Goal: Information Seeking & Learning: Learn about a topic

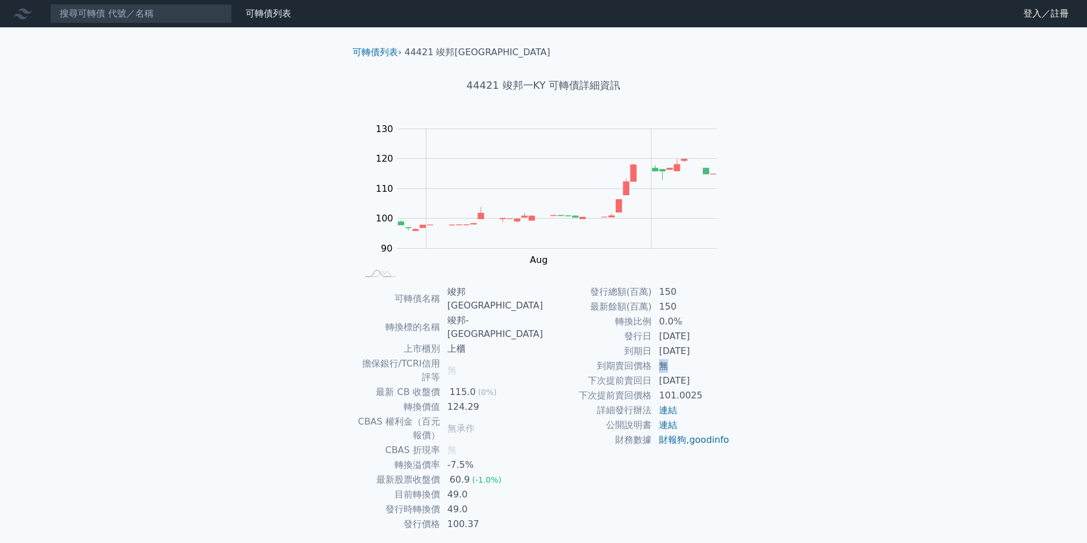
drag, startPoint x: 659, startPoint y: 364, endPoint x: 669, endPoint y: 364, distance: 10.2
click at [669, 364] on td "無" at bounding box center [691, 365] width 78 height 15
drag, startPoint x: 669, startPoint y: 364, endPoint x: 639, endPoint y: 367, distance: 30.8
click at [639, 367] on td "到期賣回價格" at bounding box center [598, 365] width 109 height 15
drag, startPoint x: 621, startPoint y: 362, endPoint x: 657, endPoint y: 362, distance: 36.4
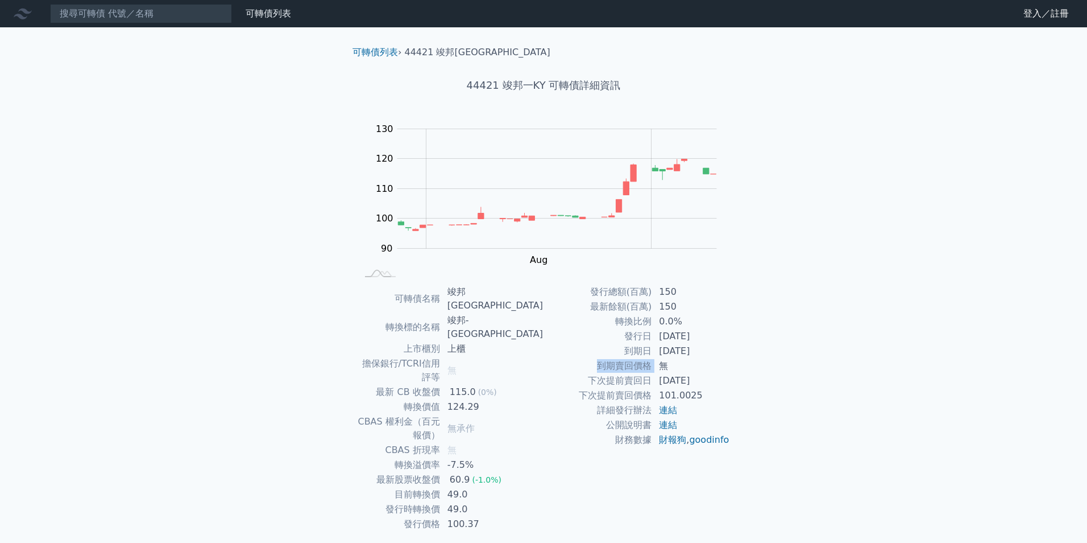
click at [657, 362] on tr "到期賣回價格 無" at bounding box center [637, 365] width 187 height 15
drag, startPoint x: 657, startPoint y: 362, endPoint x: 656, endPoint y: 377, distance: 14.9
click at [656, 377] on td "[DATE]" at bounding box center [691, 380] width 78 height 15
drag, startPoint x: 660, startPoint y: 362, endPoint x: 669, endPoint y: 361, distance: 9.7
click at [669, 361] on td "無" at bounding box center [691, 365] width 78 height 15
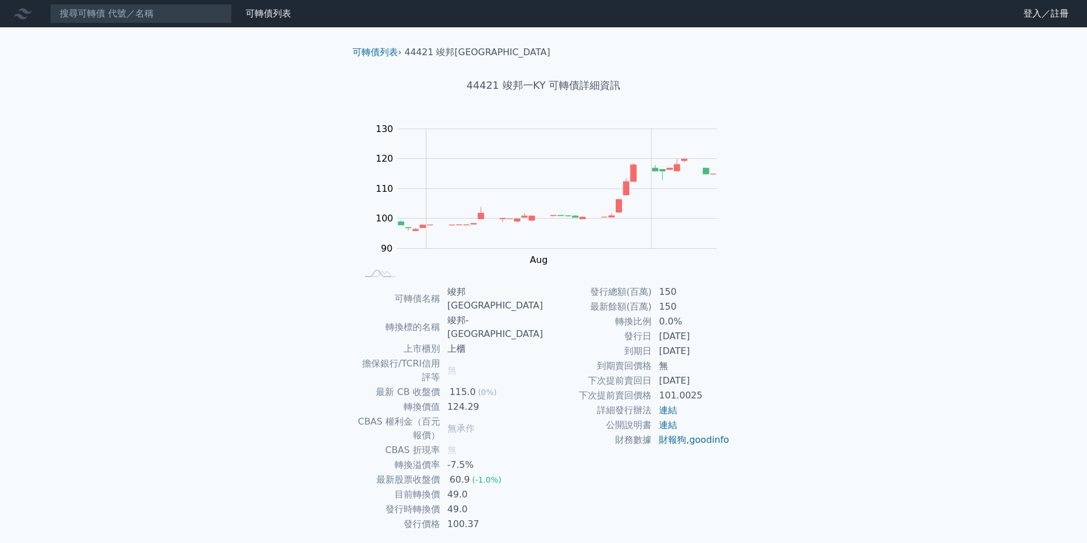
drag, startPoint x: 669, startPoint y: 361, endPoint x: 660, endPoint y: 373, distance: 15.0
click at [660, 375] on td "[DATE]" at bounding box center [691, 380] width 78 height 15
drag, startPoint x: 482, startPoint y: 354, endPoint x: 496, endPoint y: 359, distance: 15.1
click at [496, 359] on tbody "可轉債名稱 竣邦一KY 轉換標的名稱 竣邦-[GEOGRAPHIC_DATA] 上市櫃別 上櫃 擔保銀行/TCRI信用評等 無 最新 CB 收盤價 115.0…" at bounding box center [450, 407] width 187 height 247
drag, startPoint x: 496, startPoint y: 359, endPoint x: 479, endPoint y: 365, distance: 17.4
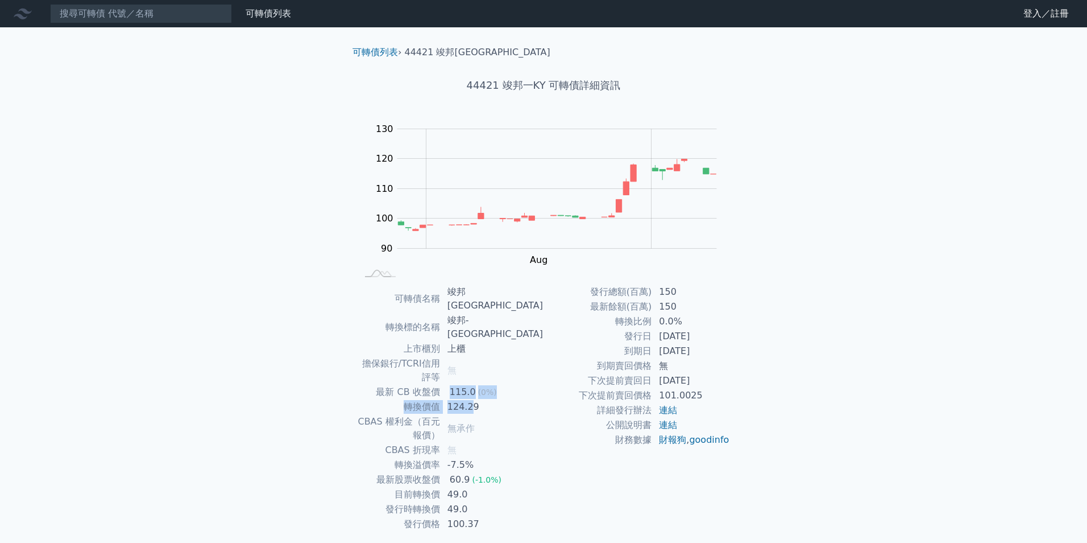
click at [479, 399] on td "124.29" at bounding box center [492, 406] width 103 height 15
drag, startPoint x: 510, startPoint y: 364, endPoint x: 519, endPoint y: 364, distance: 8.5
click at [519, 399] on td "124.29" at bounding box center [492, 406] width 103 height 15
drag, startPoint x: 519, startPoint y: 364, endPoint x: 461, endPoint y: 366, distance: 57.5
click at [441, 399] on td "轉換價值" at bounding box center [399, 406] width 84 height 15
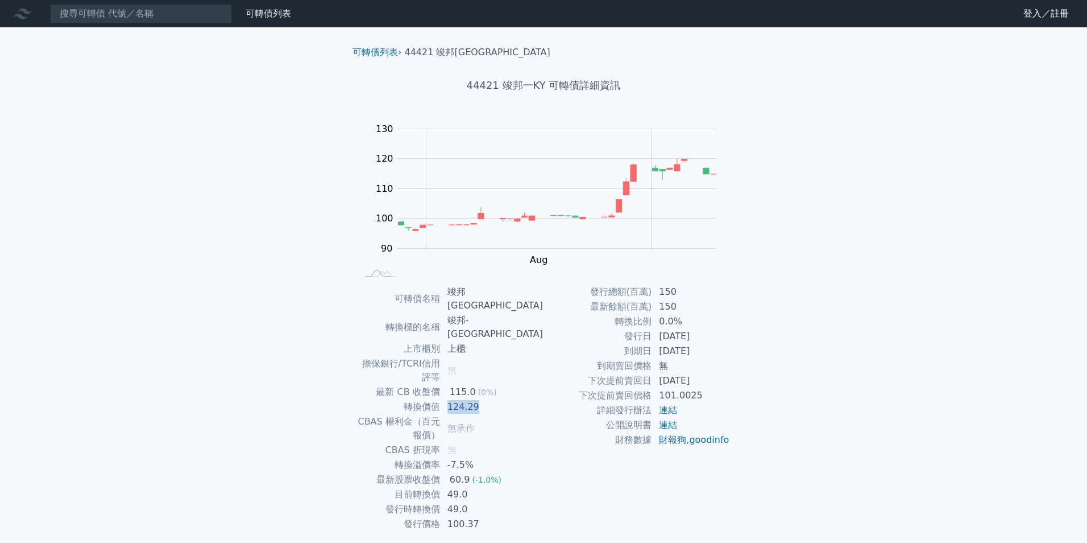
drag, startPoint x: 473, startPoint y: 363, endPoint x: 512, endPoint y: 362, distance: 39.3
click at [512, 399] on td "124.29" at bounding box center [492, 406] width 103 height 15
click at [507, 399] on td "124.29" at bounding box center [492, 406] width 103 height 15
drag, startPoint x: 502, startPoint y: 363, endPoint x: 472, endPoint y: 367, distance: 31.0
click at [472, 399] on td "124.29" at bounding box center [492, 406] width 103 height 15
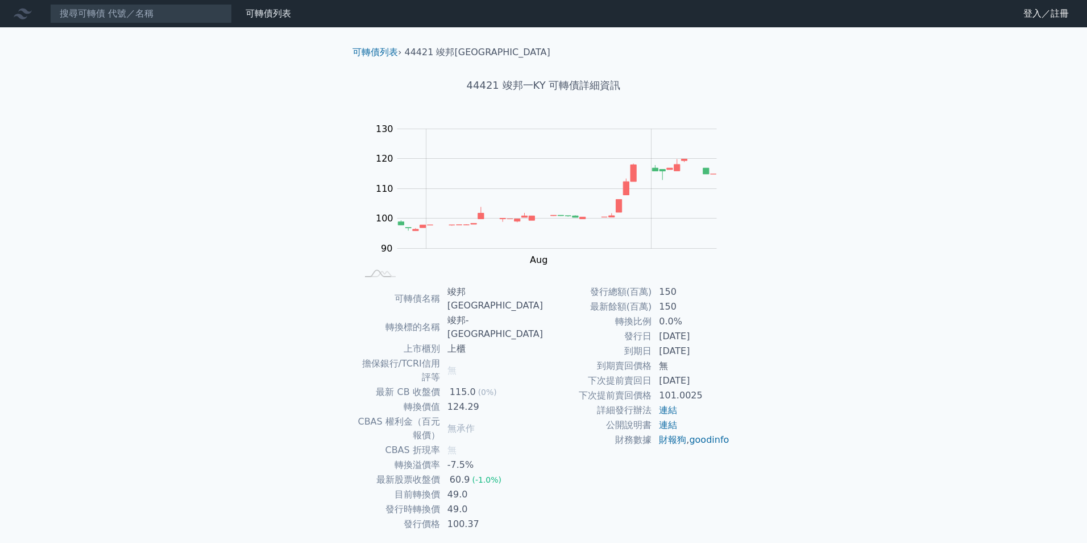
drag, startPoint x: 472, startPoint y: 367, endPoint x: 534, endPoint y: 409, distance: 74.9
click at [534, 457] on td "-7.5%" at bounding box center [492, 464] width 103 height 15
drag, startPoint x: 659, startPoint y: 353, endPoint x: 714, endPoint y: 352, distance: 55.7
click at [714, 352] on td "[DATE]" at bounding box center [691, 351] width 78 height 15
drag, startPoint x: 714, startPoint y: 352, endPoint x: 691, endPoint y: 382, distance: 37.7
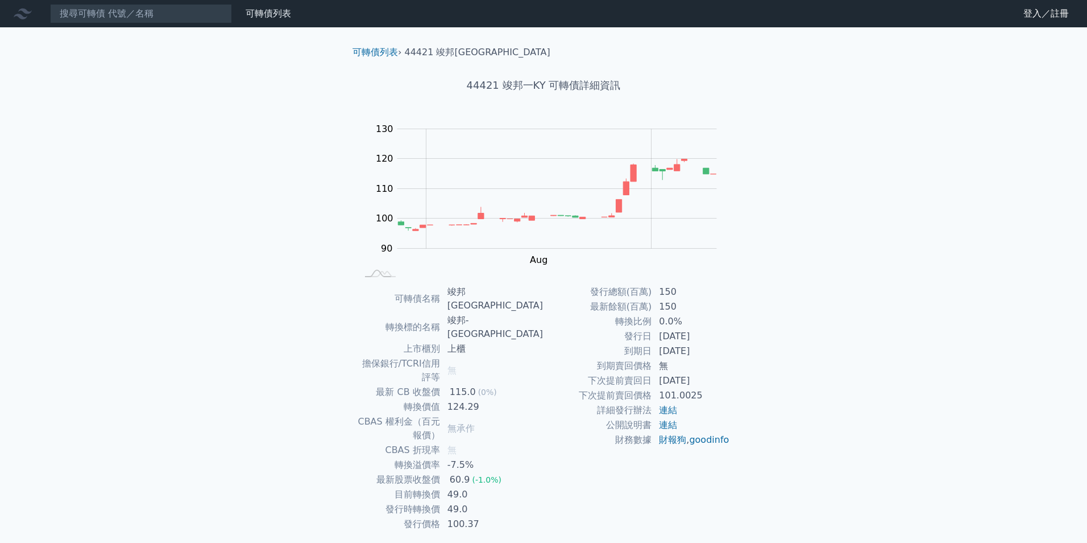
click at [691, 382] on td "[DATE]" at bounding box center [691, 380] width 78 height 15
drag, startPoint x: 656, startPoint y: 381, endPoint x: 714, endPoint y: 380, distance: 57.4
click at [714, 380] on td "[DATE]" at bounding box center [691, 380] width 78 height 15
drag, startPoint x: 714, startPoint y: 380, endPoint x: 690, endPoint y: 391, distance: 25.9
click at [690, 391] on td "101.0025" at bounding box center [691, 395] width 78 height 15
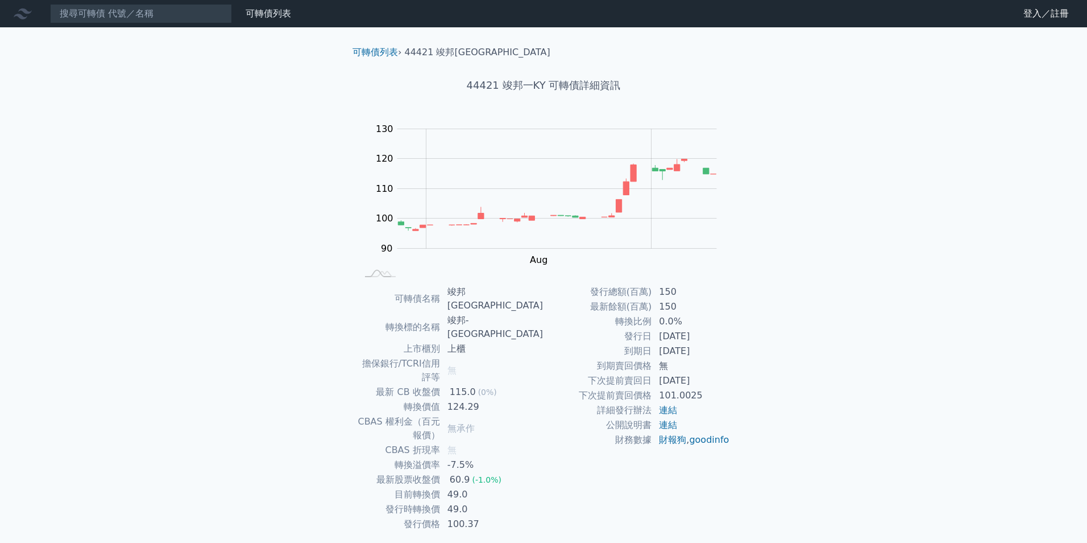
drag, startPoint x: 668, startPoint y: 336, endPoint x: 722, endPoint y: 340, distance: 53.6
click at [722, 340] on td "[DATE]" at bounding box center [691, 336] width 78 height 15
drag, startPoint x: 722, startPoint y: 340, endPoint x: 678, endPoint y: 378, distance: 58.1
click at [678, 378] on td "[DATE]" at bounding box center [691, 380] width 78 height 15
click at [769, 345] on div "可轉債列表 財務數據 可轉債列表 財務數據 登入／註冊 登入／註冊 可轉債列表 › 44421 竣邦一KY 44421 竣邦一KY 可轉債詳細資訊 Zoom …" at bounding box center [543, 290] width 1087 height 581
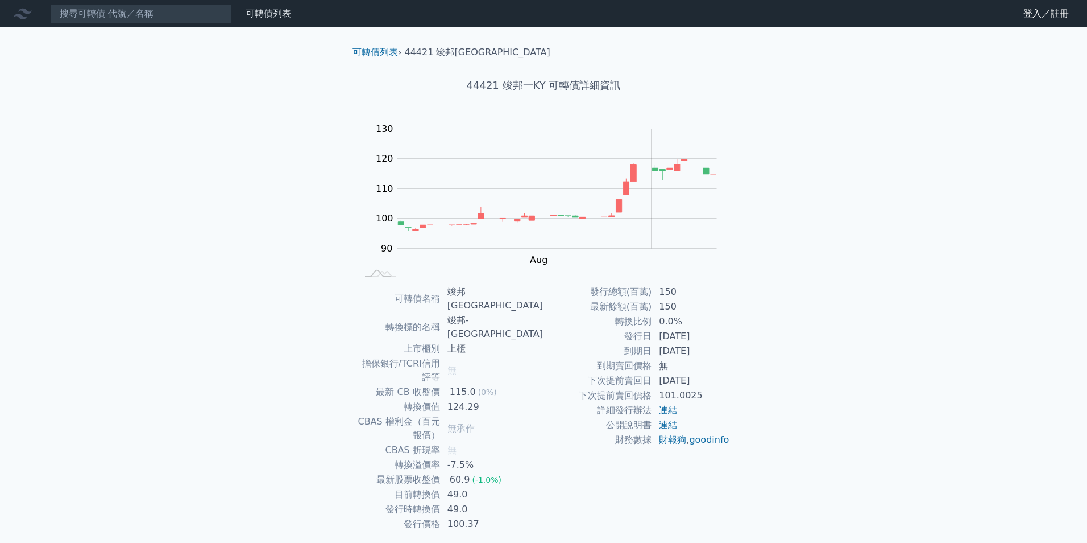
drag, startPoint x: 670, startPoint y: 354, endPoint x: 713, endPoint y: 354, distance: 43.2
click at [713, 354] on td "[DATE]" at bounding box center [691, 351] width 78 height 15
drag, startPoint x: 713, startPoint y: 354, endPoint x: 700, endPoint y: 369, distance: 19.7
click at [700, 369] on td "無" at bounding box center [691, 365] width 78 height 15
click at [167, 13] on input at bounding box center [141, 13] width 182 height 19
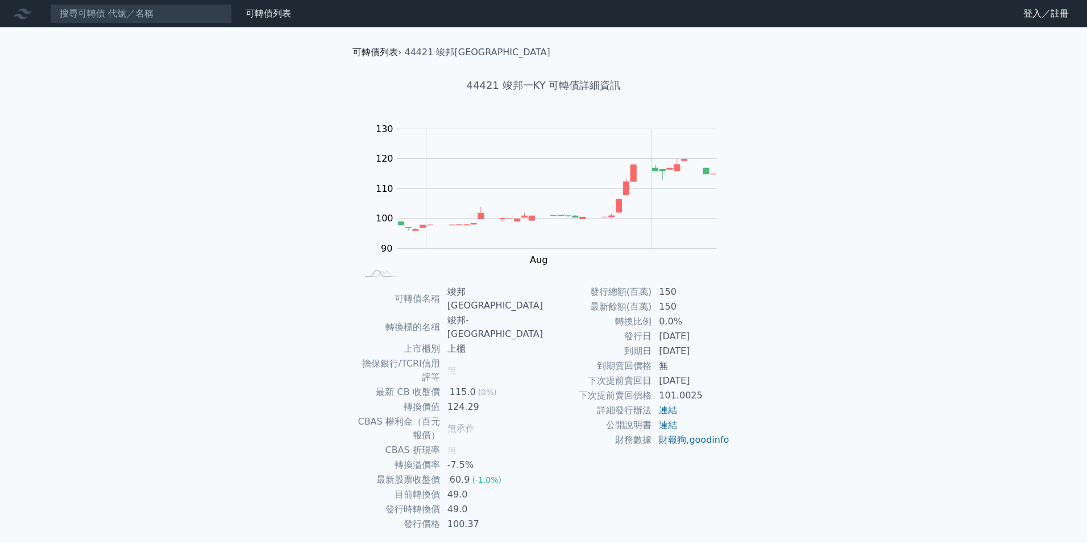
click at [383, 51] on link "可轉債列表" at bounding box center [376, 52] width 46 height 11
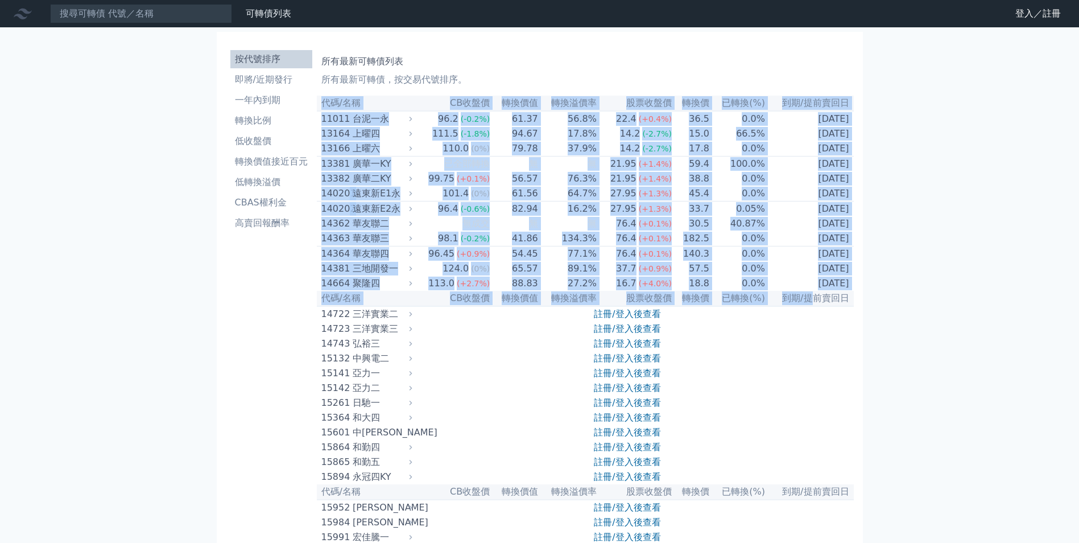
drag, startPoint x: 809, startPoint y: 315, endPoint x: 854, endPoint y: 315, distance: 44.9
drag, startPoint x: 854, startPoint y: 315, endPoint x: 828, endPoint y: 345, distance: 39.9
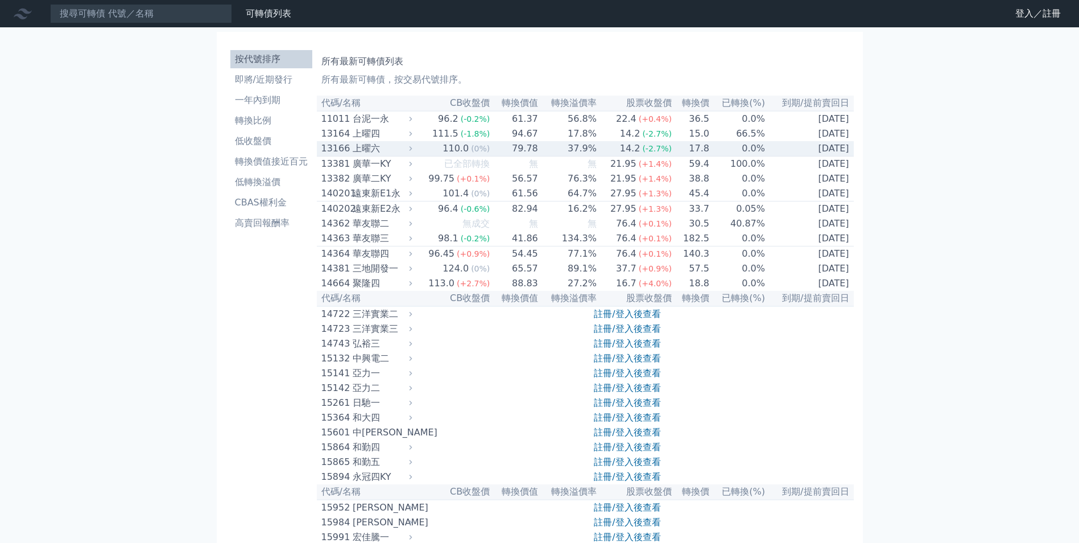
click at [336, 151] on div "13166" at bounding box center [335, 149] width 28 height 14
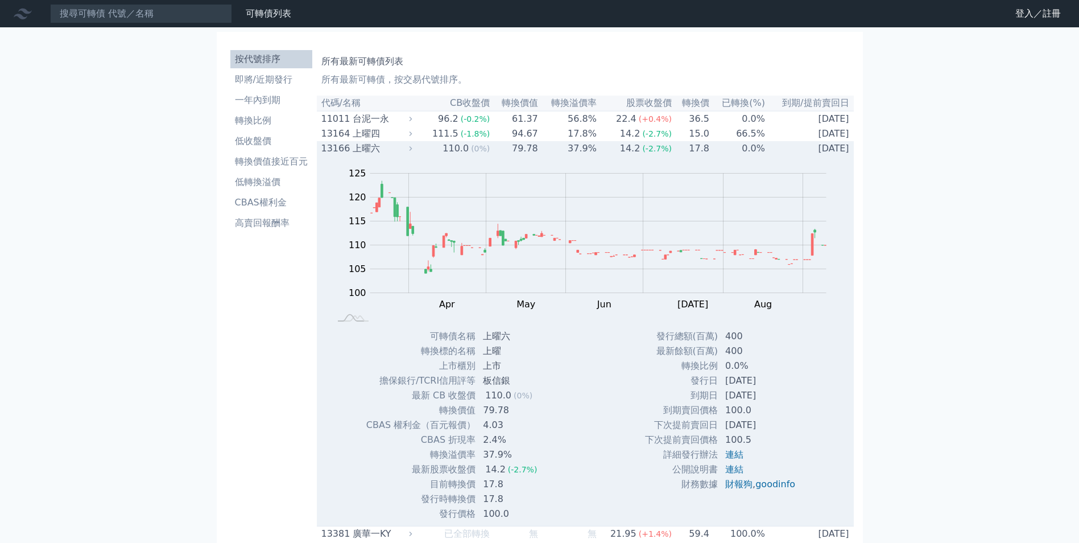
drag, startPoint x: 723, startPoint y: 387, endPoint x: 779, endPoint y: 387, distance: 55.7
click at [779, 387] on td "[DATE]" at bounding box center [761, 380] width 86 height 15
drag, startPoint x: 779, startPoint y: 387, endPoint x: 732, endPoint y: 404, distance: 50.0
click at [732, 403] on td "[DATE]" at bounding box center [761, 395] width 86 height 15
click at [821, 454] on div "Zoom Out 100 90 95 100 105 110 115 120 125 130 L Mar Apr May Jun [DATE] Aug Sep…" at bounding box center [585, 338] width 537 height 365
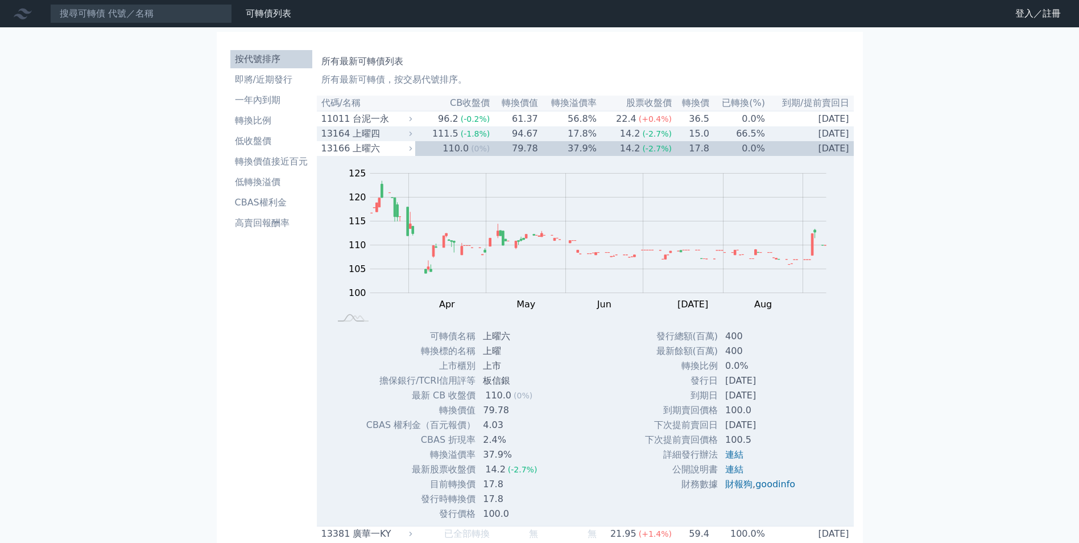
click at [742, 135] on td "66.5%" at bounding box center [738, 133] width 56 height 15
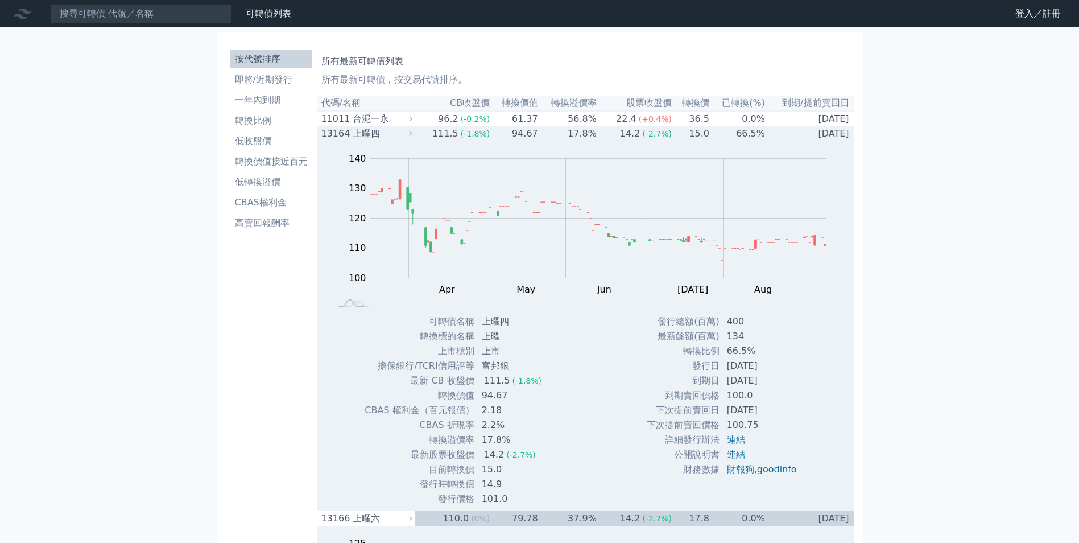
click at [742, 146] on div "Zoom Out 105 95 100 105 110 150 120 140 130 90 80 L Mar Apr May Jun [DATE] Aug …" at bounding box center [585, 227] width 537 height 173
click at [743, 140] on td "66.5%" at bounding box center [738, 133] width 56 height 15
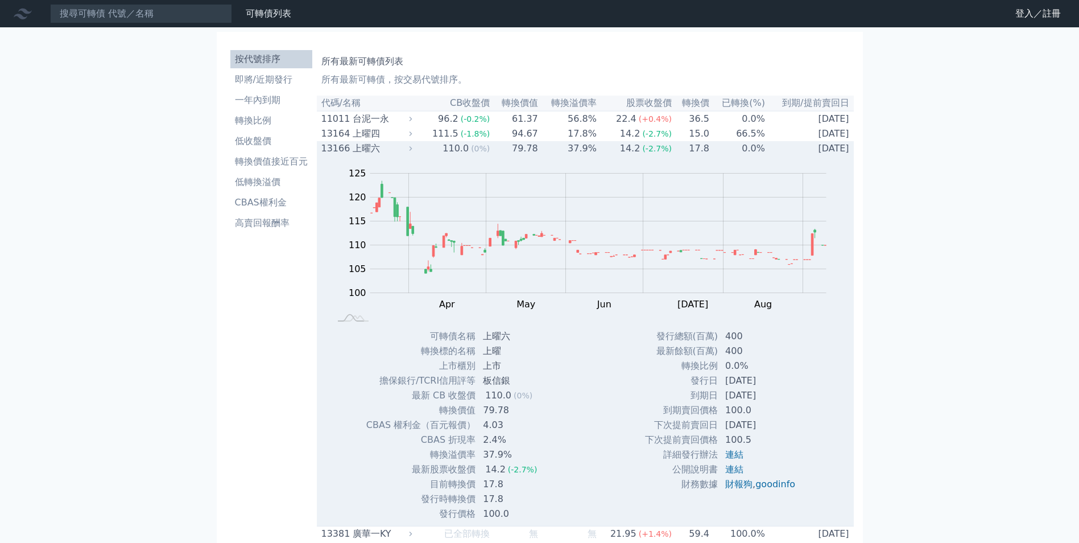
click at [743, 151] on td "0.0%" at bounding box center [738, 148] width 56 height 15
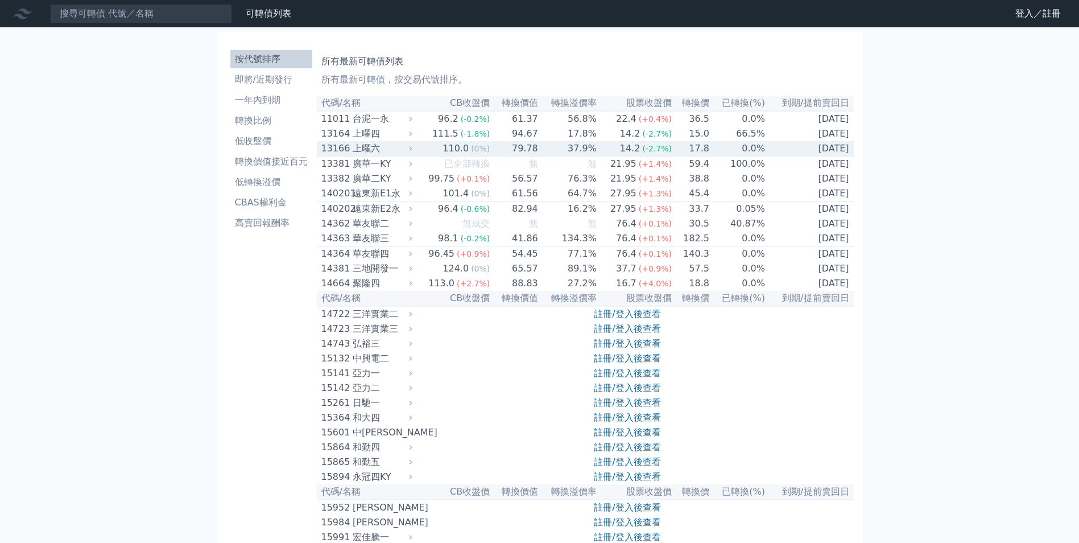
click at [742, 149] on td "0.0%" at bounding box center [738, 148] width 56 height 15
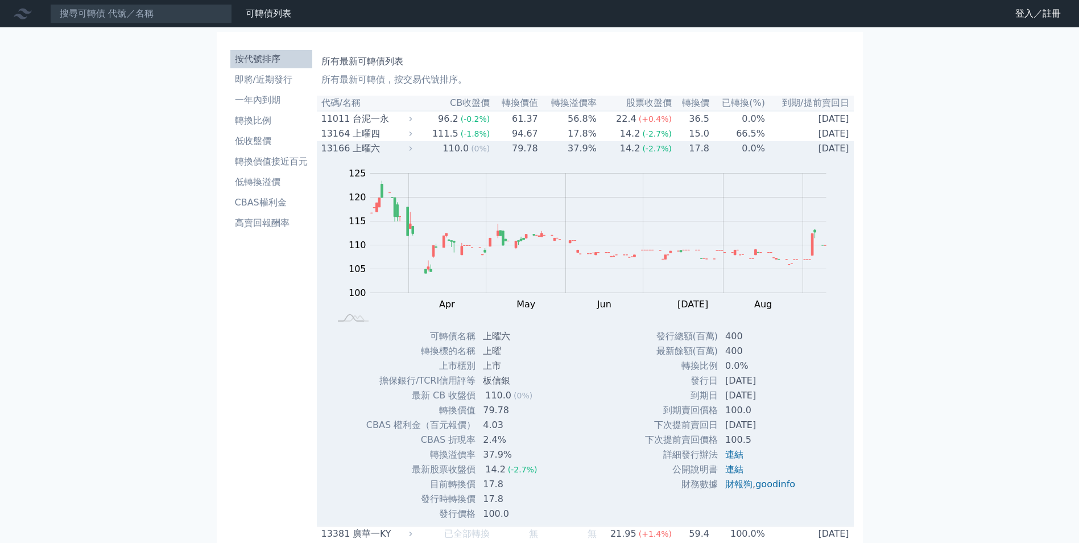
click at [742, 152] on td "0.0%" at bounding box center [738, 148] width 56 height 15
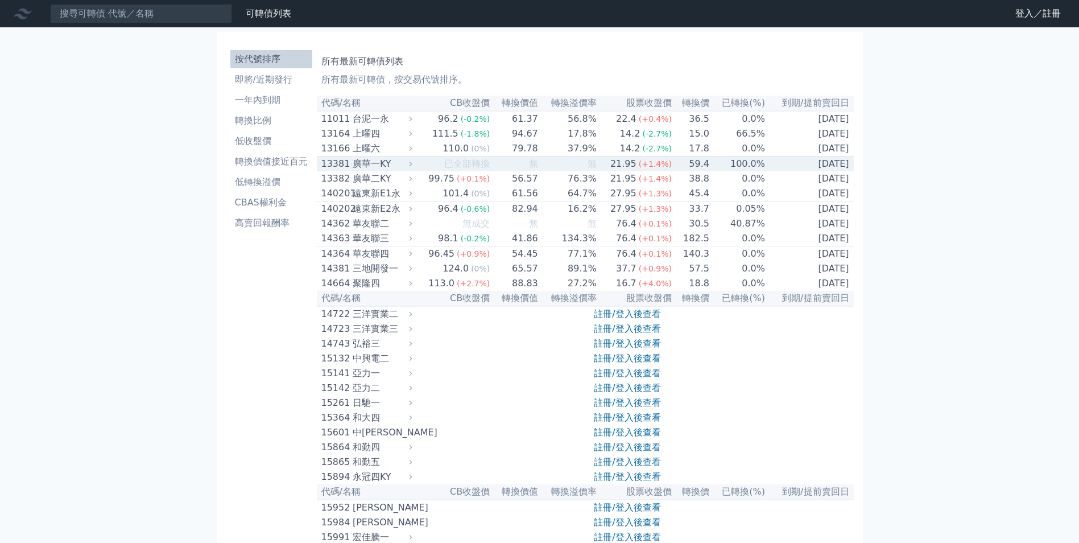
click at [737, 169] on td "100.0%" at bounding box center [738, 163] width 56 height 15
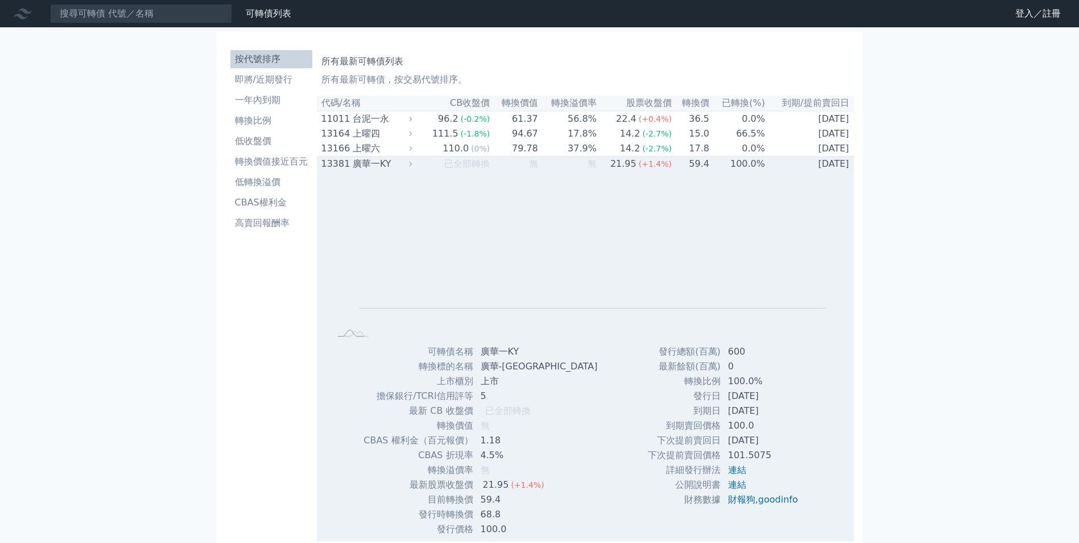
click at [737, 169] on td "100.0%" at bounding box center [738, 163] width 56 height 15
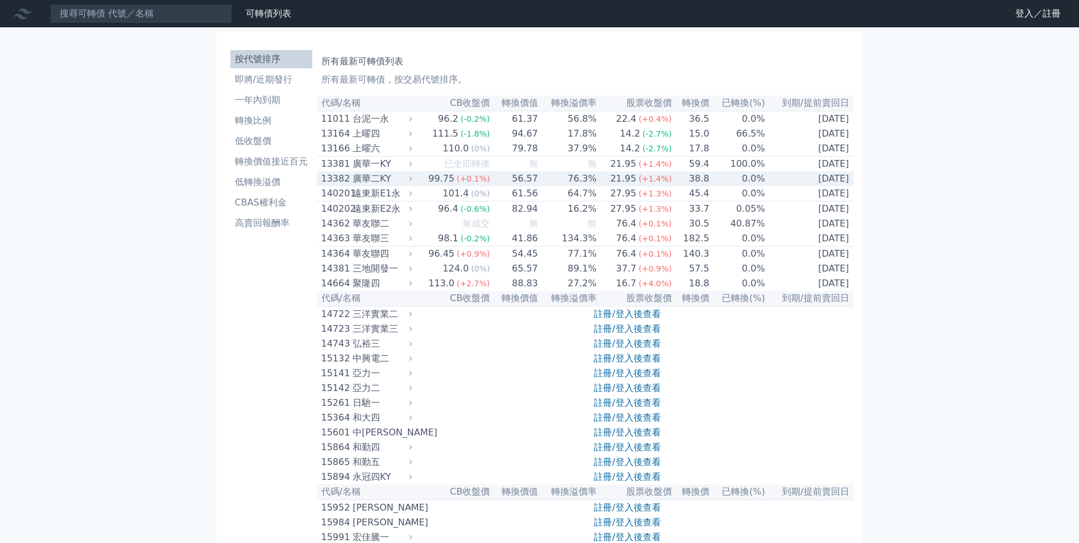
click at [734, 179] on td "0.0%" at bounding box center [738, 178] width 56 height 15
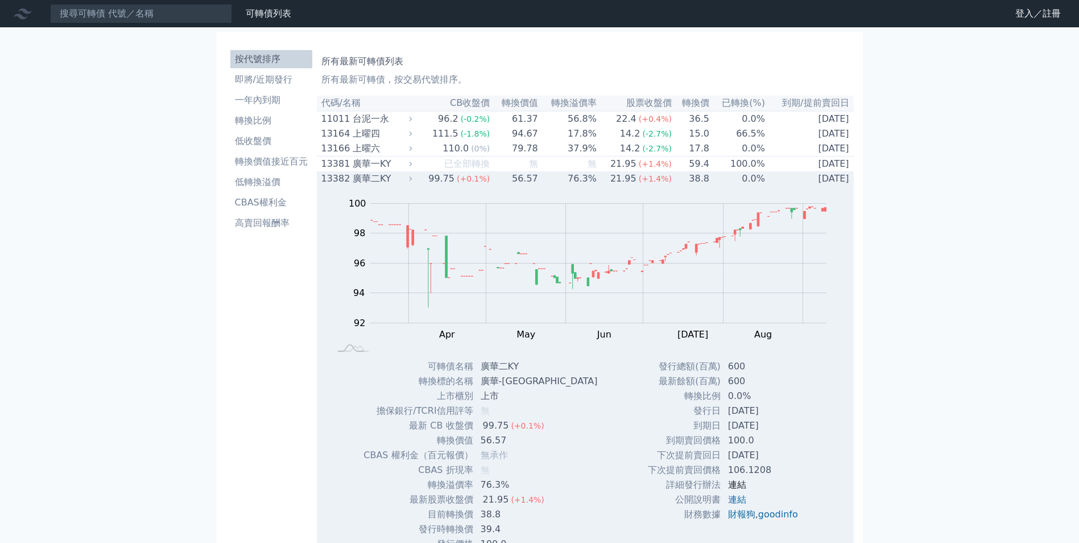
click at [733, 490] on link "連結" at bounding box center [737, 484] width 18 height 11
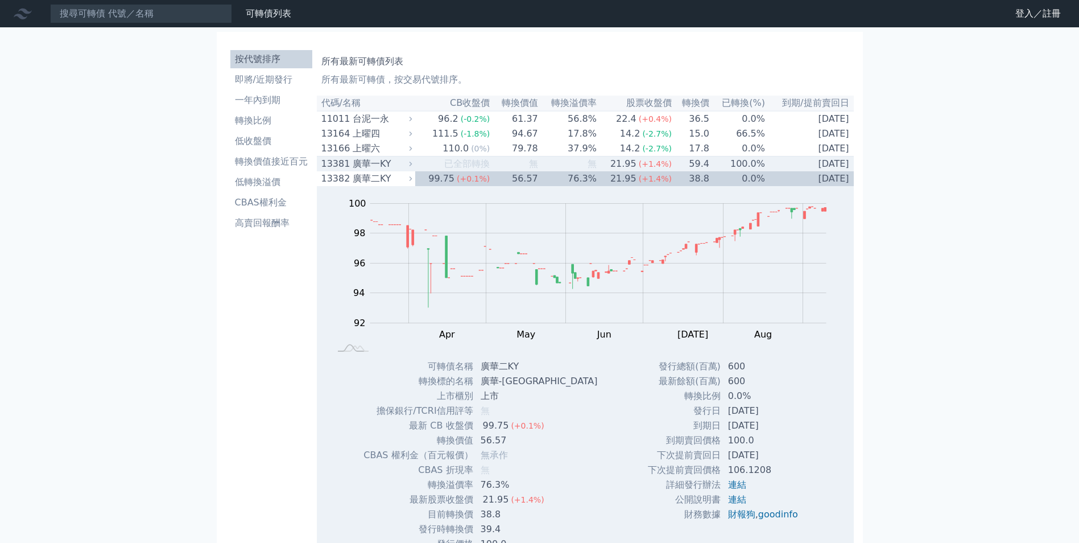
click at [735, 170] on td "100.0%" at bounding box center [738, 163] width 56 height 15
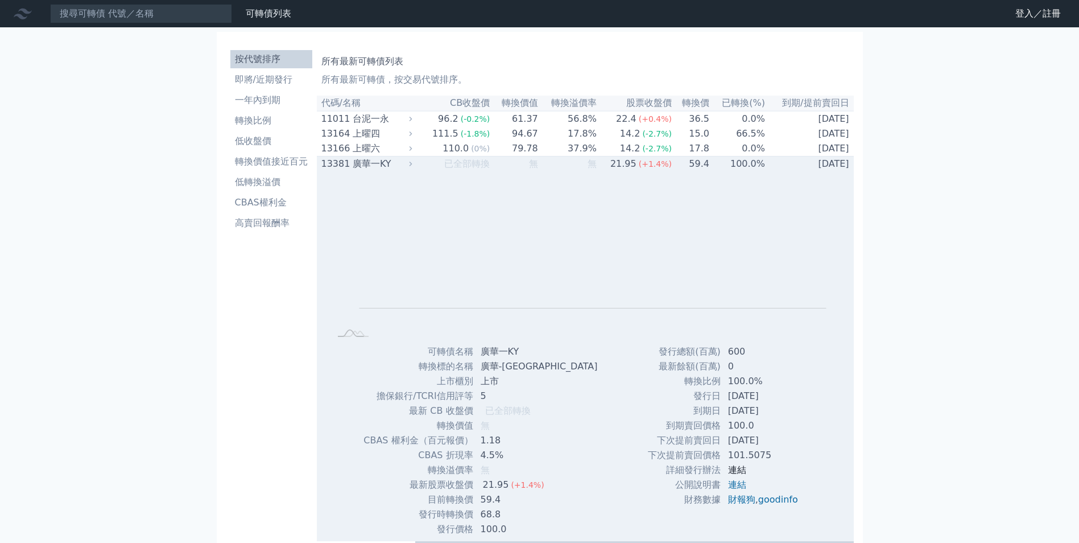
click at [731, 475] on link "連結" at bounding box center [737, 469] width 18 height 11
click at [803, 412] on td "[DATE]" at bounding box center [764, 410] width 86 height 15
